Goal: Task Accomplishment & Management: Manage account settings

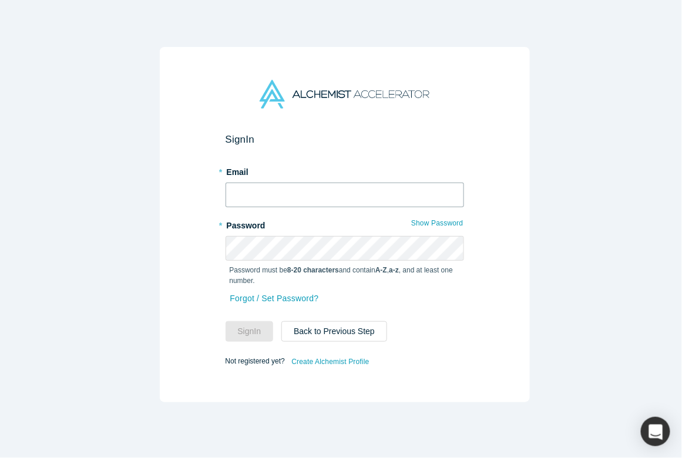
type input "[PERSON_NAME][EMAIL_ADDRESS][PERSON_NAME]"
click at [290, 194] on input "[PERSON_NAME][EMAIL_ADDRESS][PERSON_NAME]" at bounding box center [345, 195] width 239 height 25
click at [188, 276] on div "Sign In * Email [PERSON_NAME][EMAIL_ADDRESS][PERSON_NAME] * Password Show Passw…" at bounding box center [345, 225] width 370 height 356
click at [233, 327] on button "Sign In" at bounding box center [250, 332] width 48 height 21
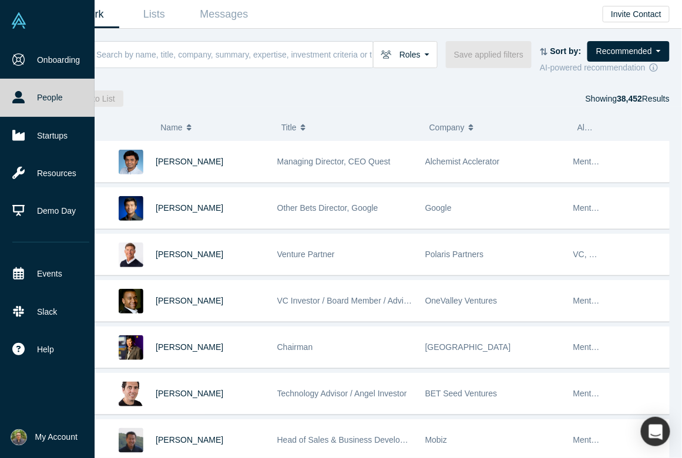
click at [51, 432] on span "My Account" at bounding box center [56, 437] width 42 height 12
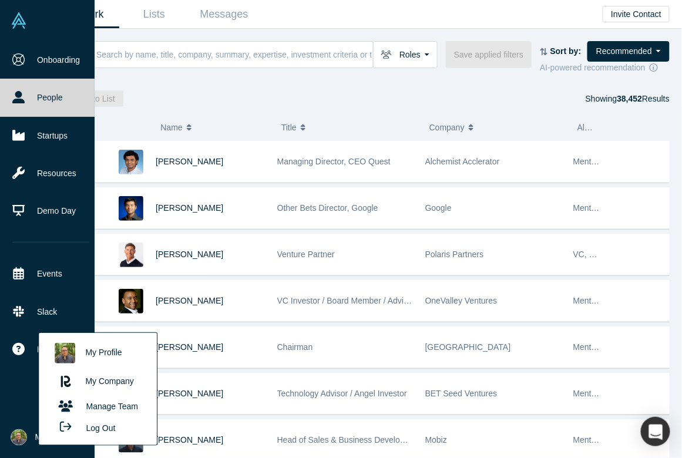
click at [109, 350] on link "My Profile" at bounding box center [98, 353] width 98 height 29
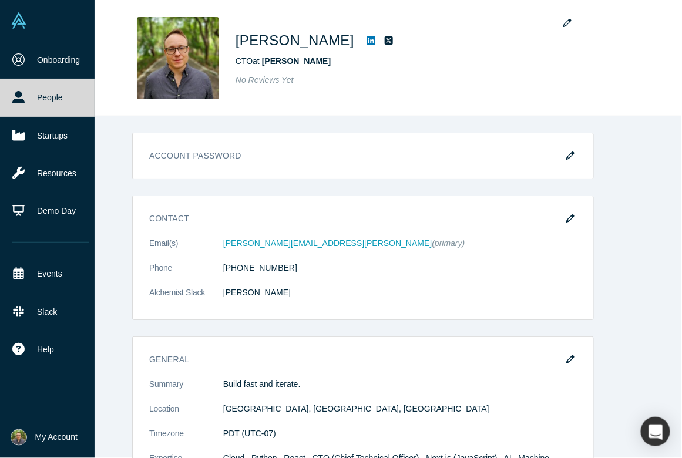
click at [26, 27] on img at bounding box center [19, 20] width 16 height 16
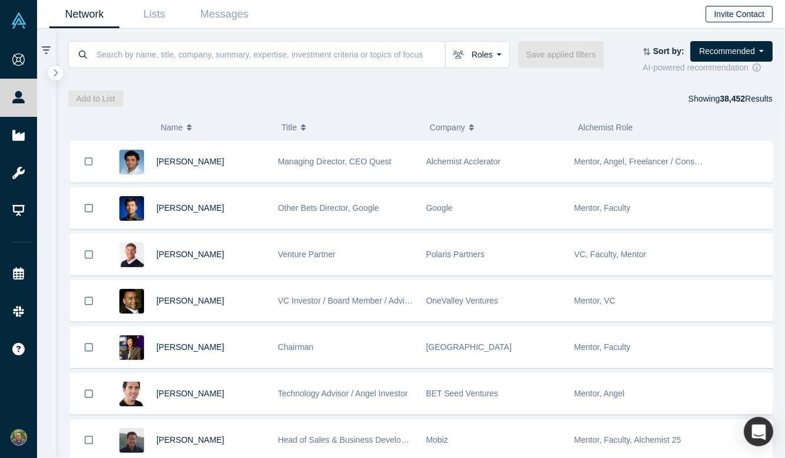
click at [682, 16] on button "Invite Contact" at bounding box center [738, 14] width 67 height 16
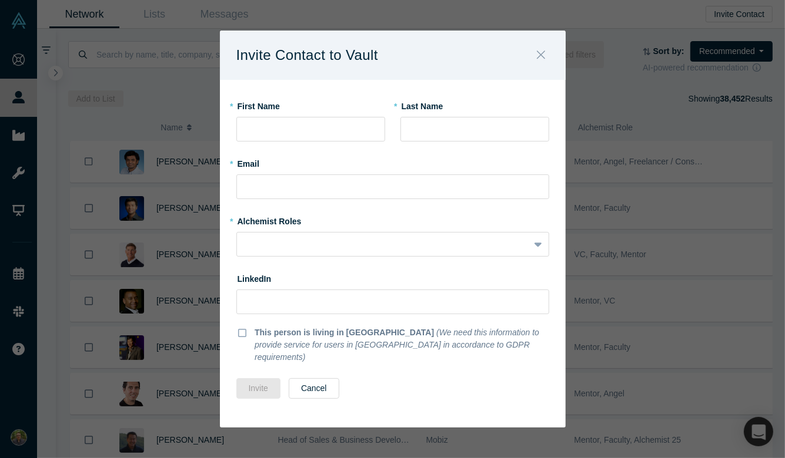
click at [535, 63] on button "Close" at bounding box center [540, 55] width 25 height 25
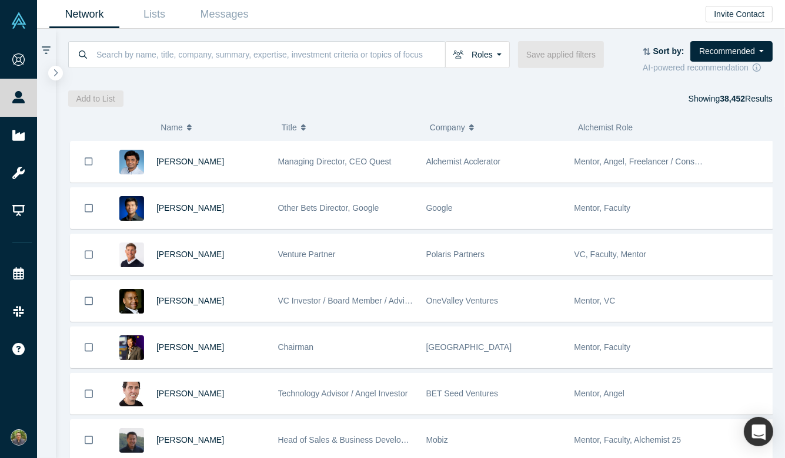
click at [35, 435] on span "My Account" at bounding box center [35, 437] width 0 height 12
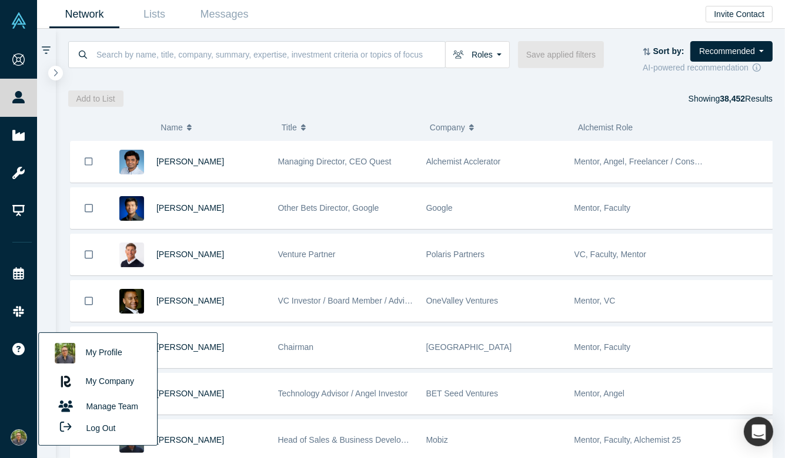
click at [99, 351] on link "My Profile" at bounding box center [98, 353] width 98 height 29
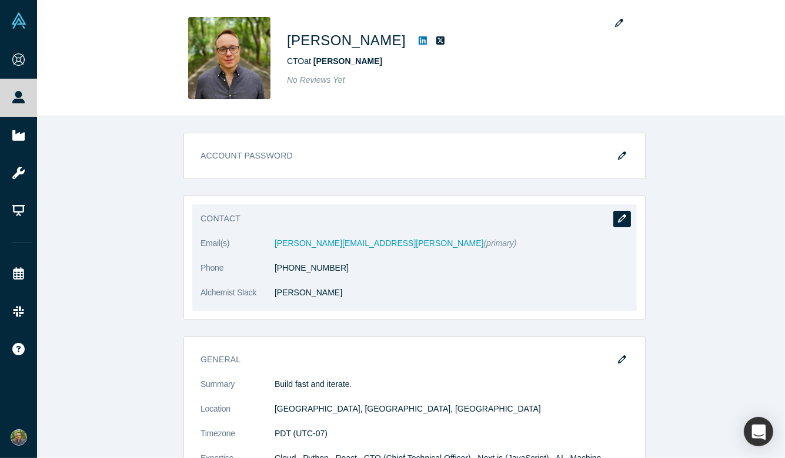
click at [613, 222] on button "button" at bounding box center [622, 219] width 18 height 16
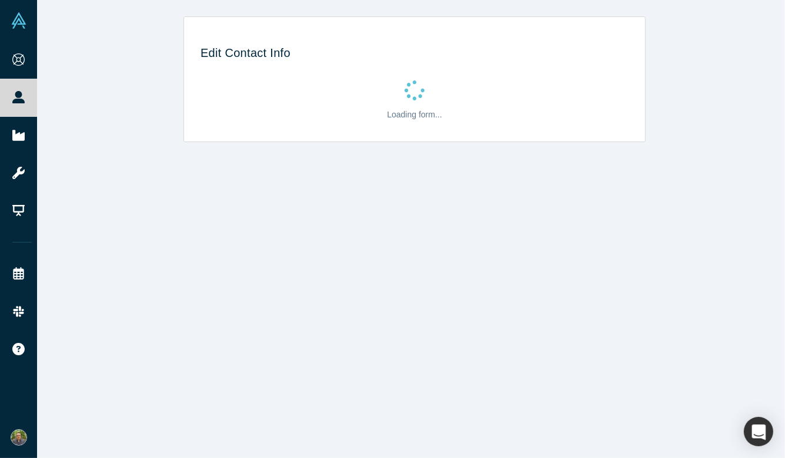
select select "CA"
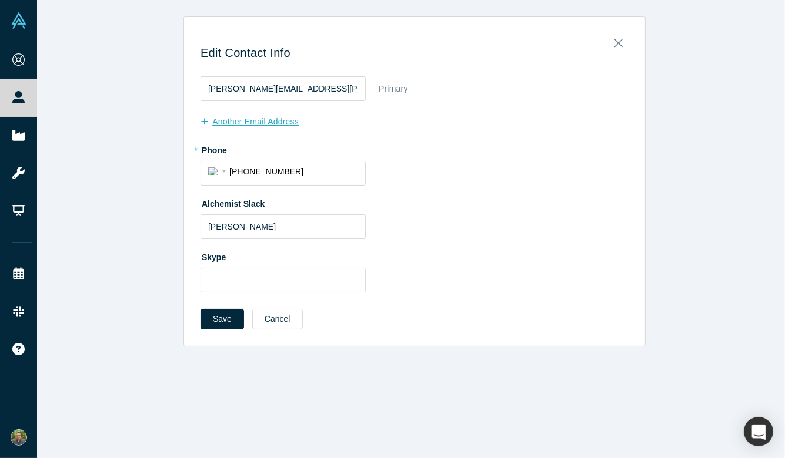
click at [285, 128] on button "another Email Address" at bounding box center [255, 122] width 111 height 21
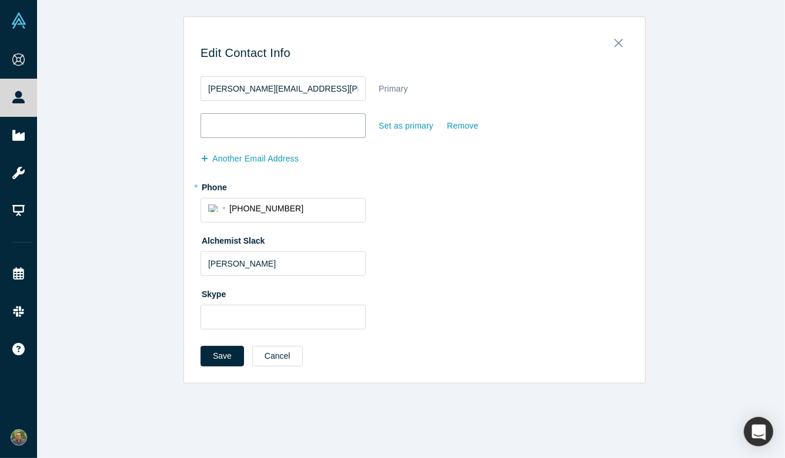
click at [283, 134] on input "email" at bounding box center [282, 125] width 165 height 25
type input "[PERSON_NAME][EMAIL_ADDRESS]"
click at [222, 353] on button "Save" at bounding box center [221, 356] width 43 height 21
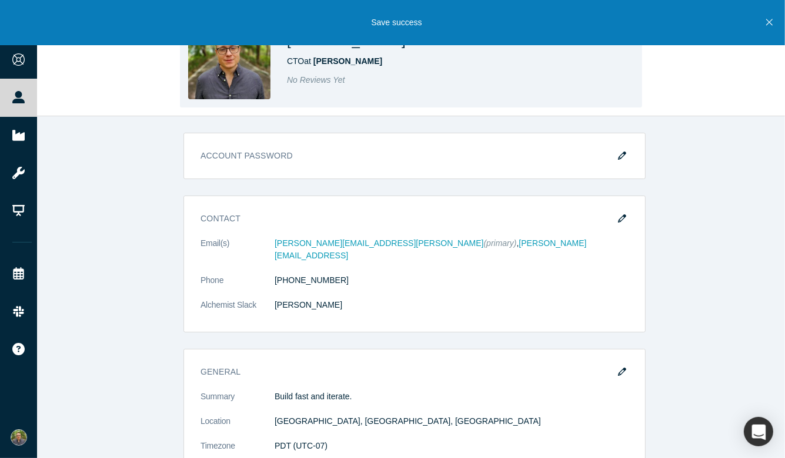
click at [254, 103] on div "[PERSON_NAME] CTO at [PERSON_NAME] No Reviews Yet" at bounding box center [411, 58] width 462 height 99
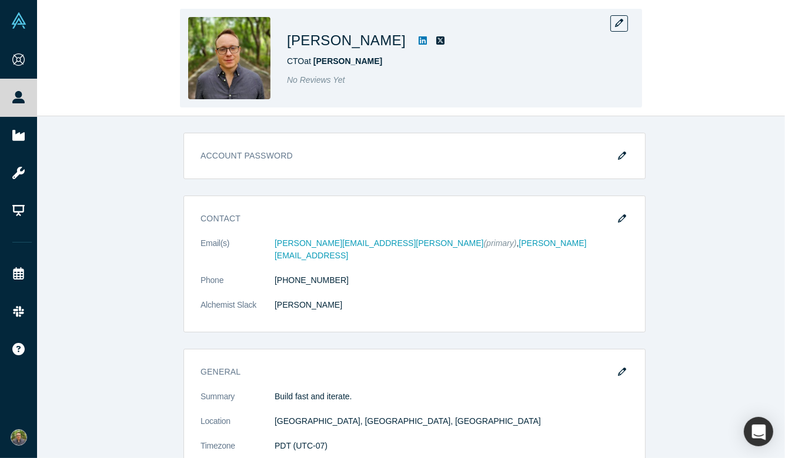
click at [250, 85] on img at bounding box center [229, 58] width 82 height 82
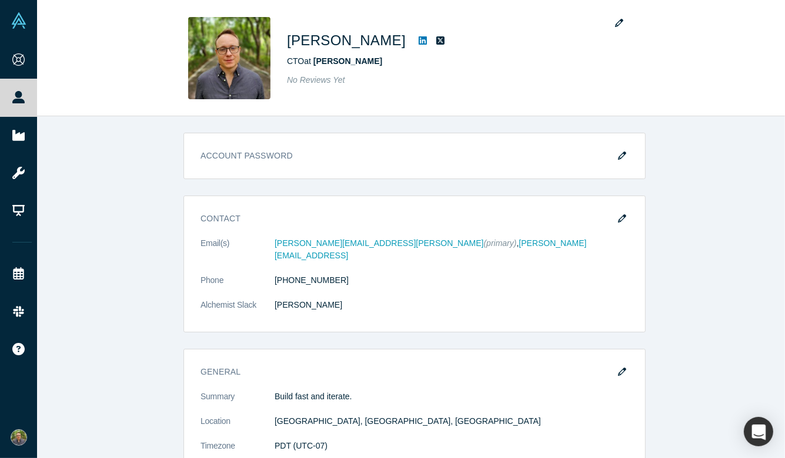
click at [35, 433] on span "My Account" at bounding box center [35, 437] width 0 height 12
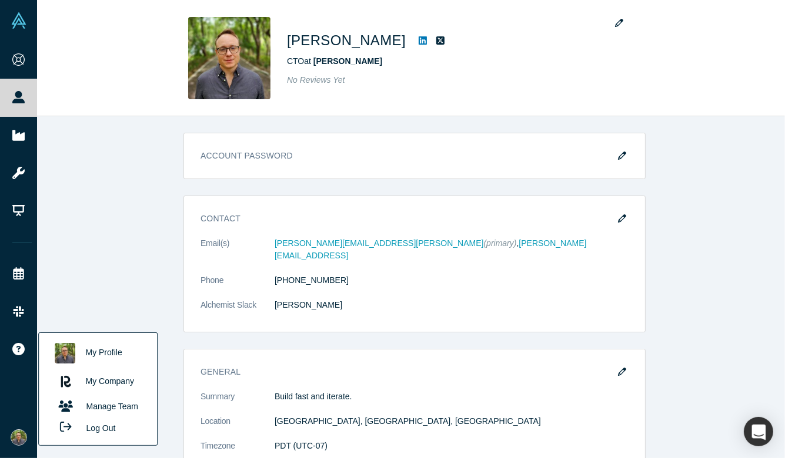
click at [105, 352] on link "My Profile" at bounding box center [98, 353] width 98 height 29
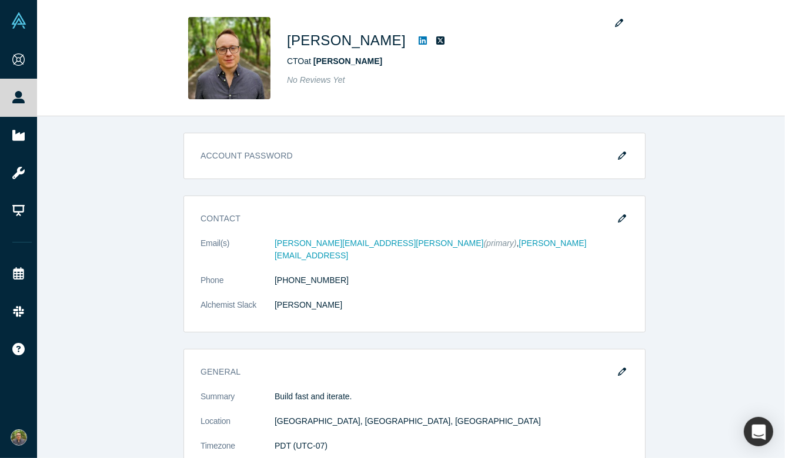
click at [35, 433] on span "My Account" at bounding box center [35, 437] width 0 height 12
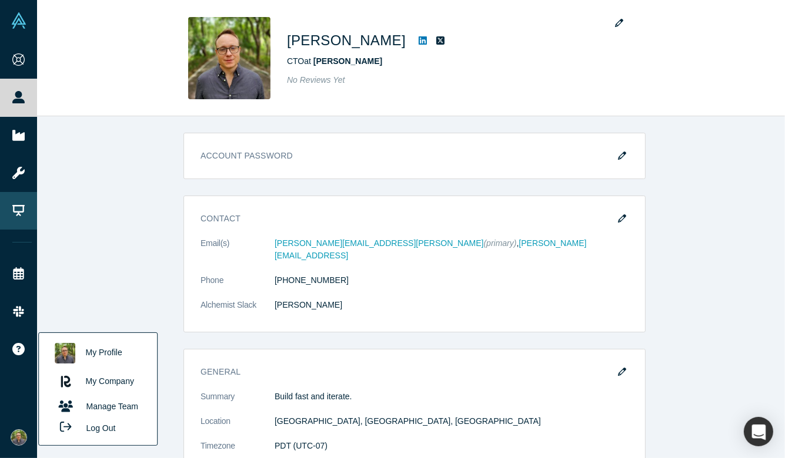
click at [42, 209] on link "Demo Day" at bounding box center [22, 211] width 44 height 38
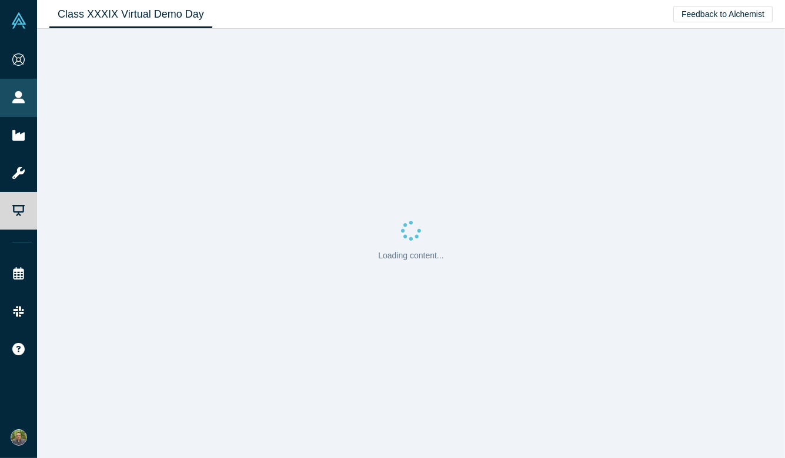
click at [44, 81] on link "People" at bounding box center [22, 98] width 44 height 38
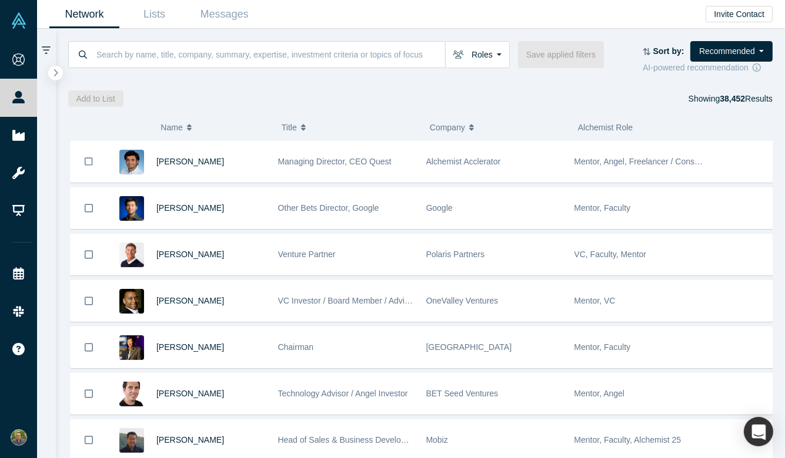
click at [19, 20] on img at bounding box center [19, 20] width 16 height 16
click at [152, 21] on link "Lists" at bounding box center [154, 15] width 70 height 28
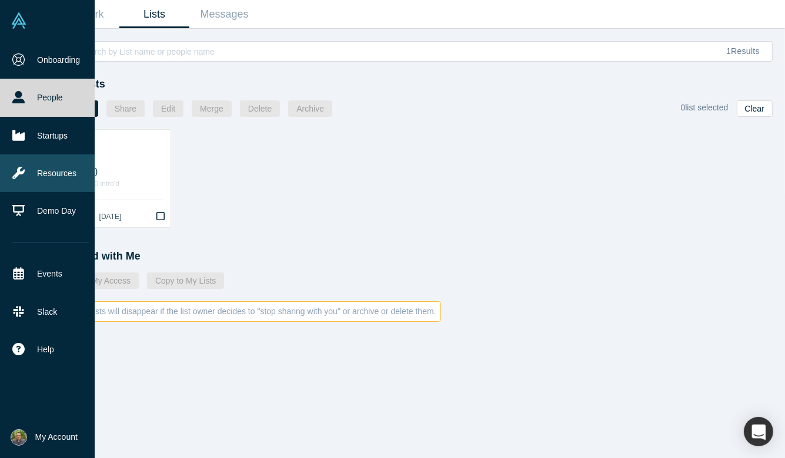
click at [49, 168] on link "Resources" at bounding box center [51, 174] width 102 height 38
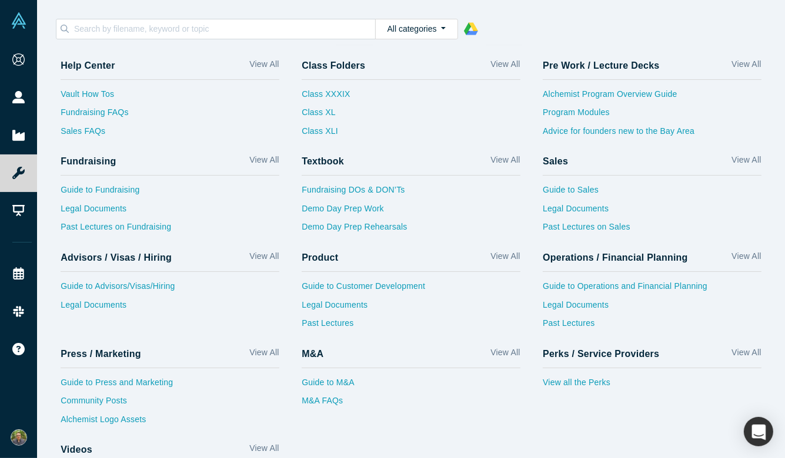
click at [464, 28] on polygon at bounding box center [467, 28] width 7 height 12
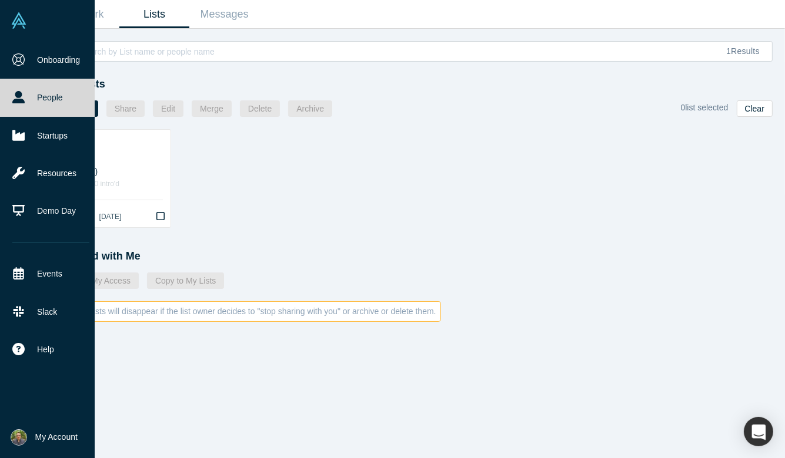
click at [59, 437] on span "My Account" at bounding box center [56, 437] width 42 height 12
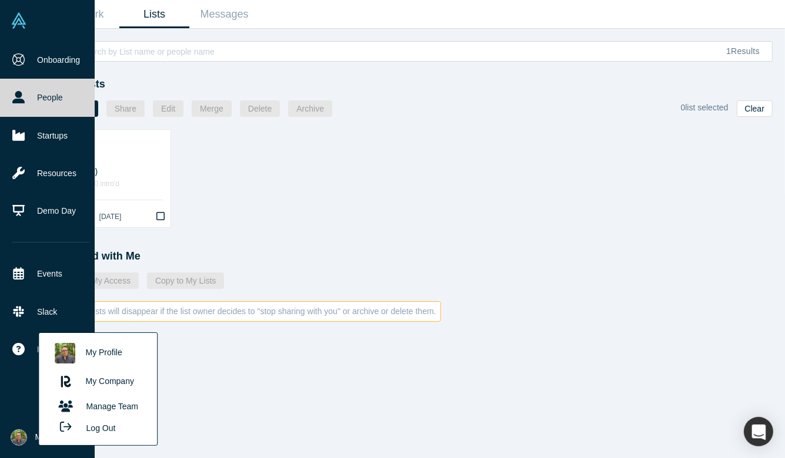
click at [11, 371] on div "Onboarding People Startups Resources Demo Day Events Slack Help Contact Us GDPR" at bounding box center [51, 232] width 102 height 383
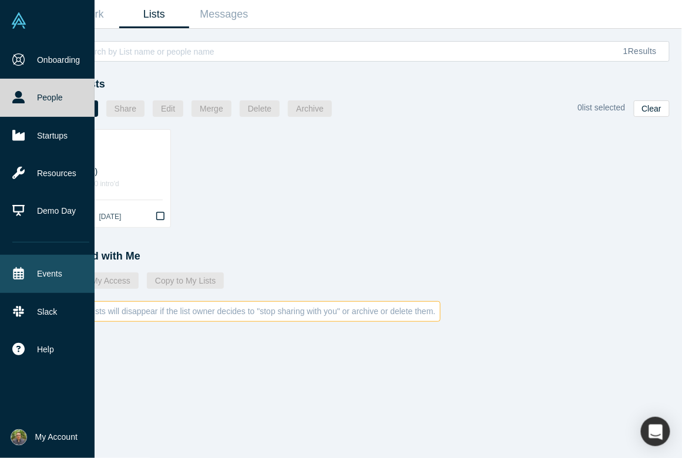
drag, startPoint x: 34, startPoint y: 41, endPoint x: 5, endPoint y: 254, distance: 214.6
click at [36, 436] on span "My Account" at bounding box center [56, 437] width 42 height 12
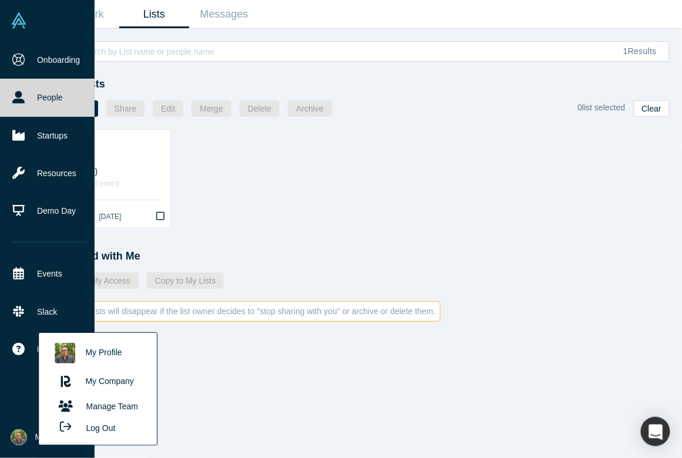
click at [89, 427] on button "Log Out" at bounding box center [84, 428] width 71 height 22
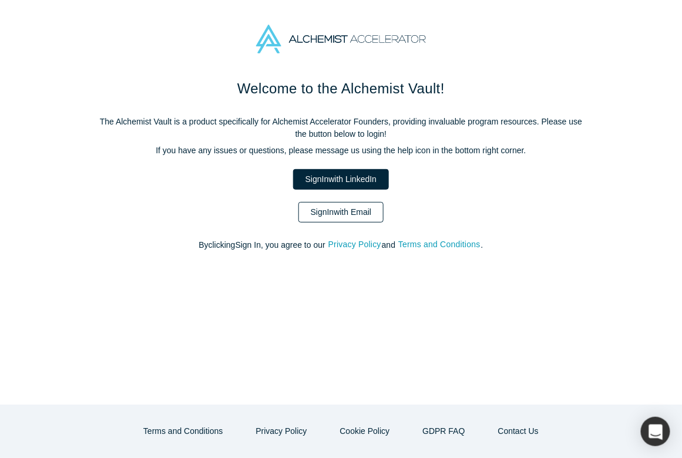
click at [325, 211] on link "Sign In with Email" at bounding box center [342, 212] width 86 height 21
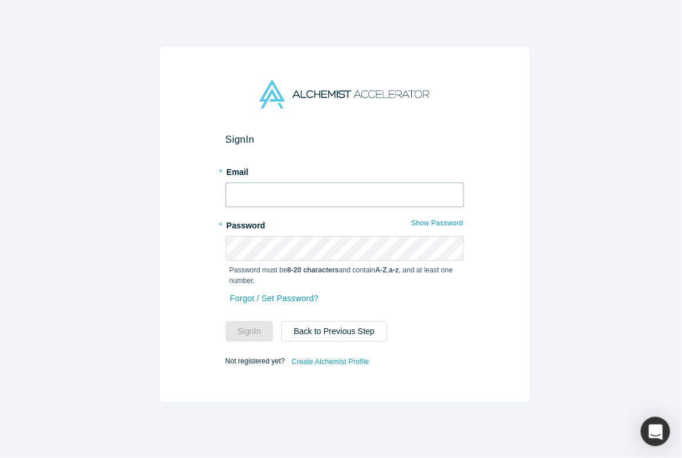
type input "[PERSON_NAME][EMAIL_ADDRESS][PERSON_NAME]"
click at [306, 189] on input "[PERSON_NAME][EMAIL_ADDRESS][PERSON_NAME]" at bounding box center [345, 195] width 239 height 25
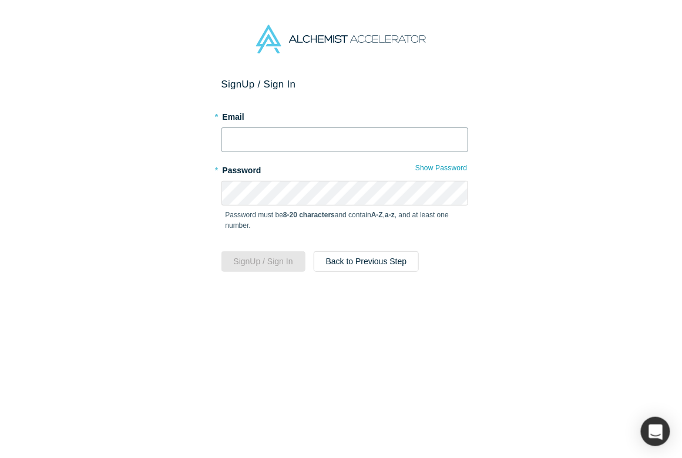
type input "[PERSON_NAME][EMAIL_ADDRESS][PERSON_NAME]"
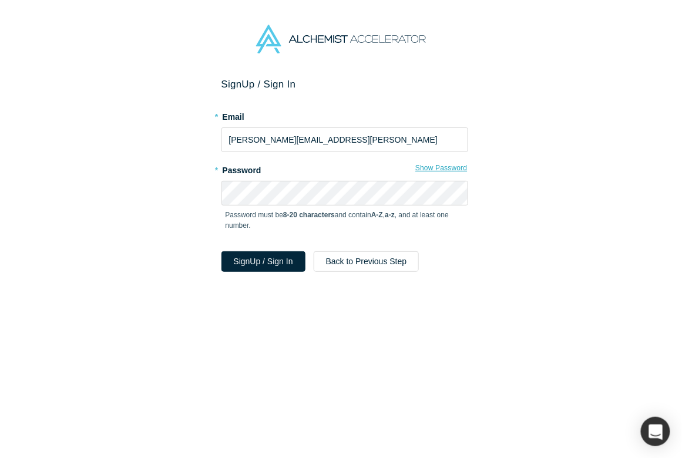
click at [431, 170] on button "Show Password" at bounding box center [441, 167] width 53 height 15
click at [201, 196] on div "Sign Up / Sign In * Email alex@renna.ai * Password Hide Password Password must …" at bounding box center [344, 271] width 689 height 387
click at [189, 193] on div "Sign Up / Sign In * Email alex@renna.ai * Password Hide Password Password must …" at bounding box center [344, 271] width 689 height 387
click at [298, 266] on button "Sign Up / Sign In" at bounding box center [264, 262] width 84 height 21
